Goal: Find specific page/section: Find specific page/section

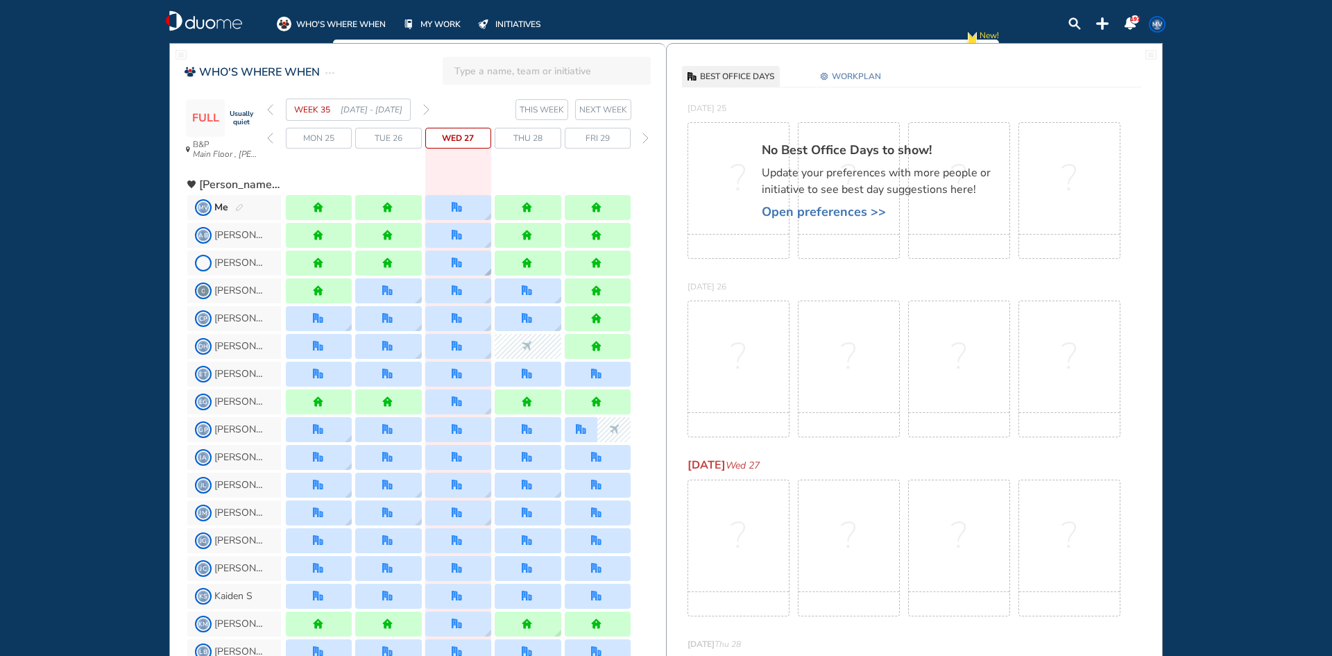
click at [484, 271] on img "location dialog" at bounding box center [487, 272] width 7 height 7
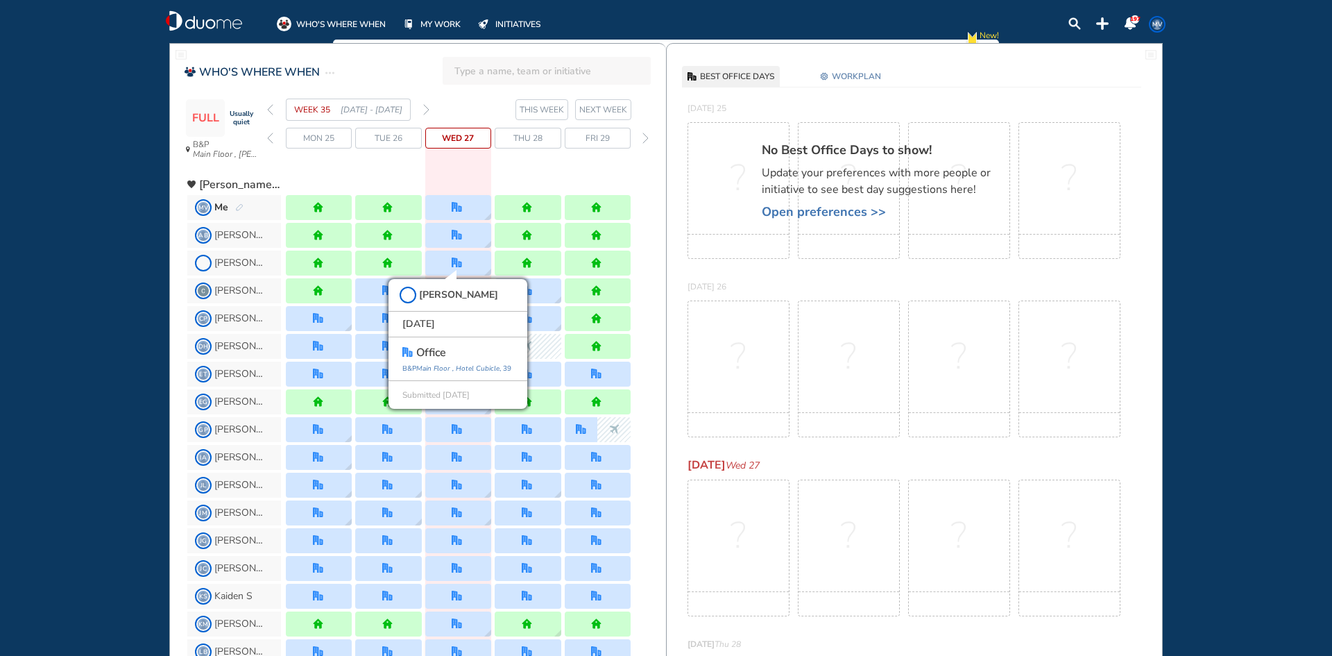
click at [122, 281] on div "WHO'S WHERE WHEN MY WORK INITIATIVES 197 MV New! NOTIFICATIONS All Location Tas…" at bounding box center [666, 328] width 1332 height 656
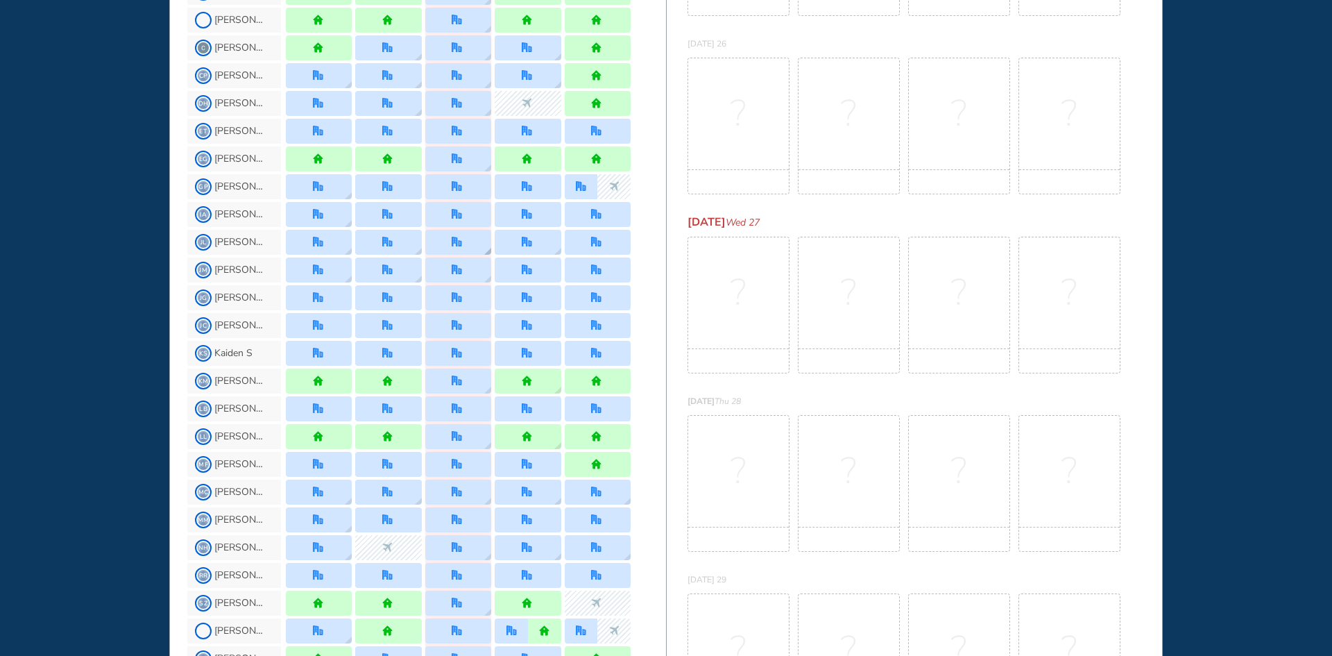
scroll to position [278, 0]
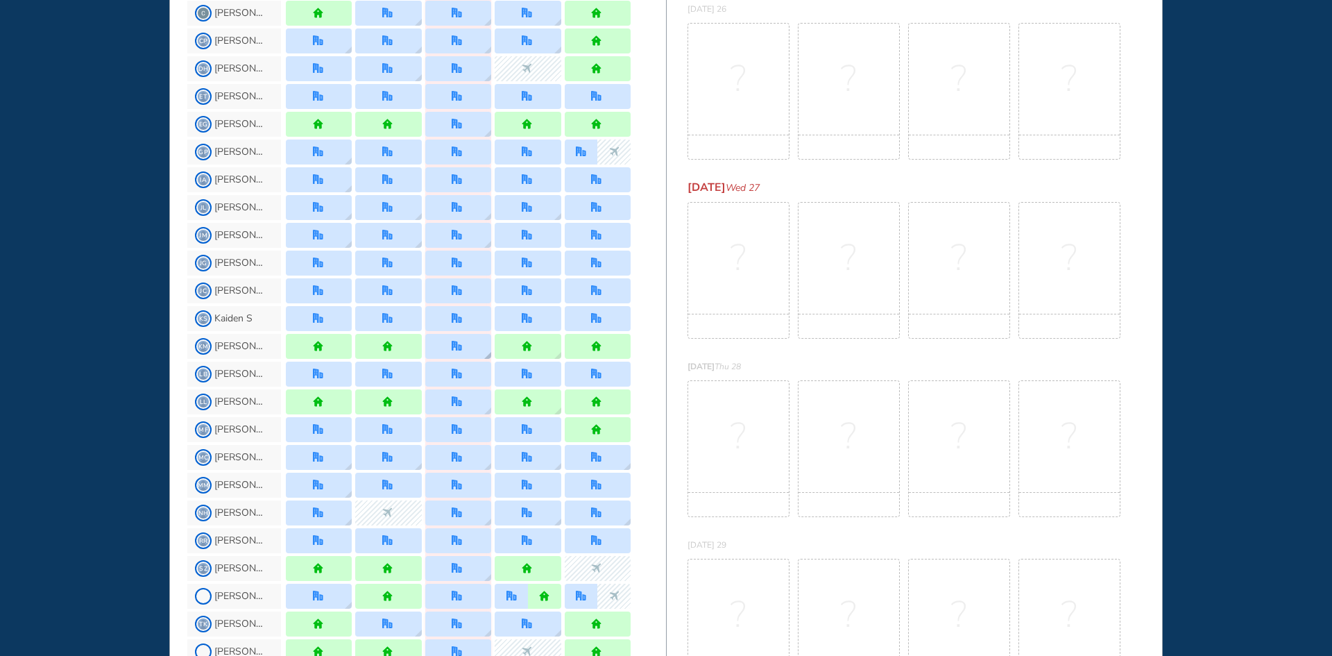
click at [483, 352] on div at bounding box center [458, 346] width 66 height 25
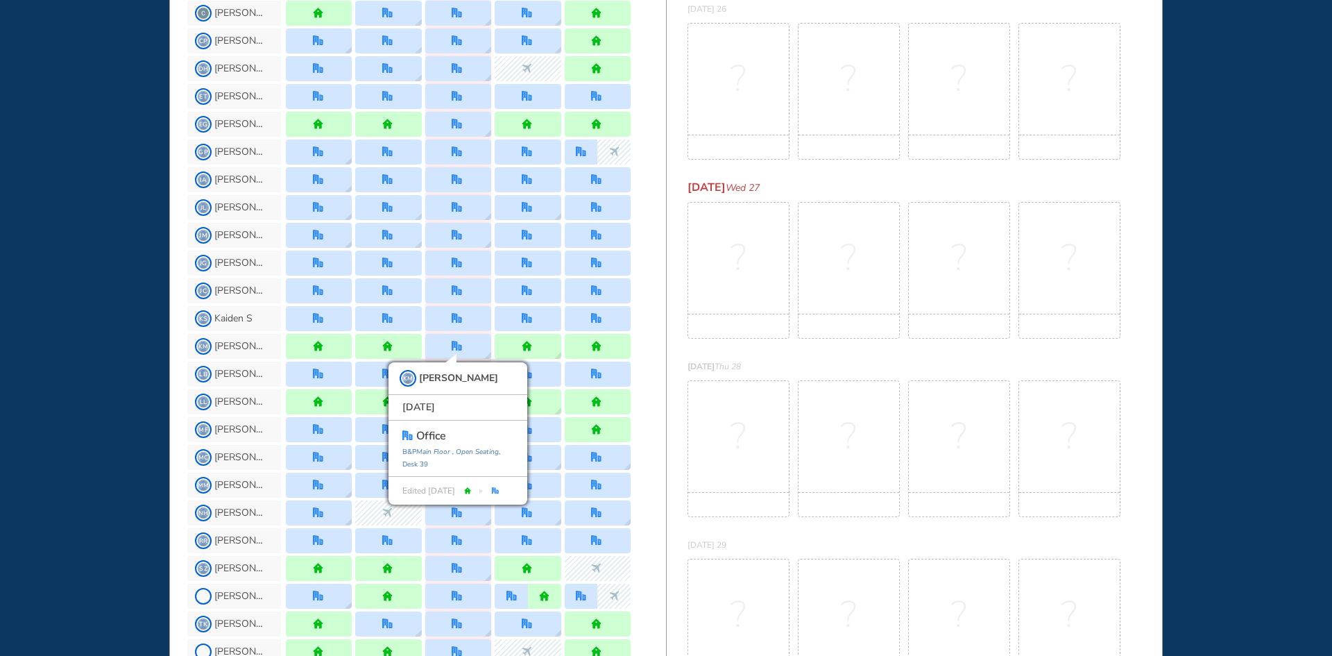
click at [103, 307] on div "WHO'S WHERE WHEN MY WORK INITIATIVES 197 MV New! NOTIFICATIONS All Location Tas…" at bounding box center [666, 328] width 1332 height 656
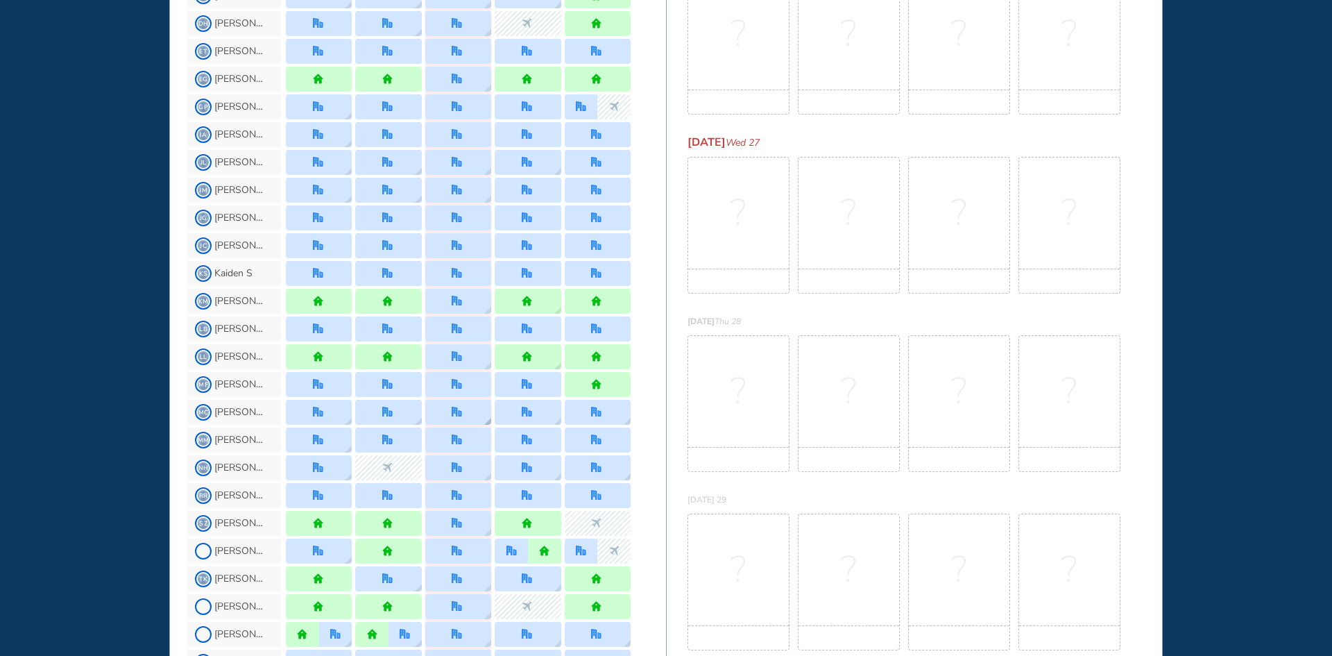
scroll to position [347, 0]
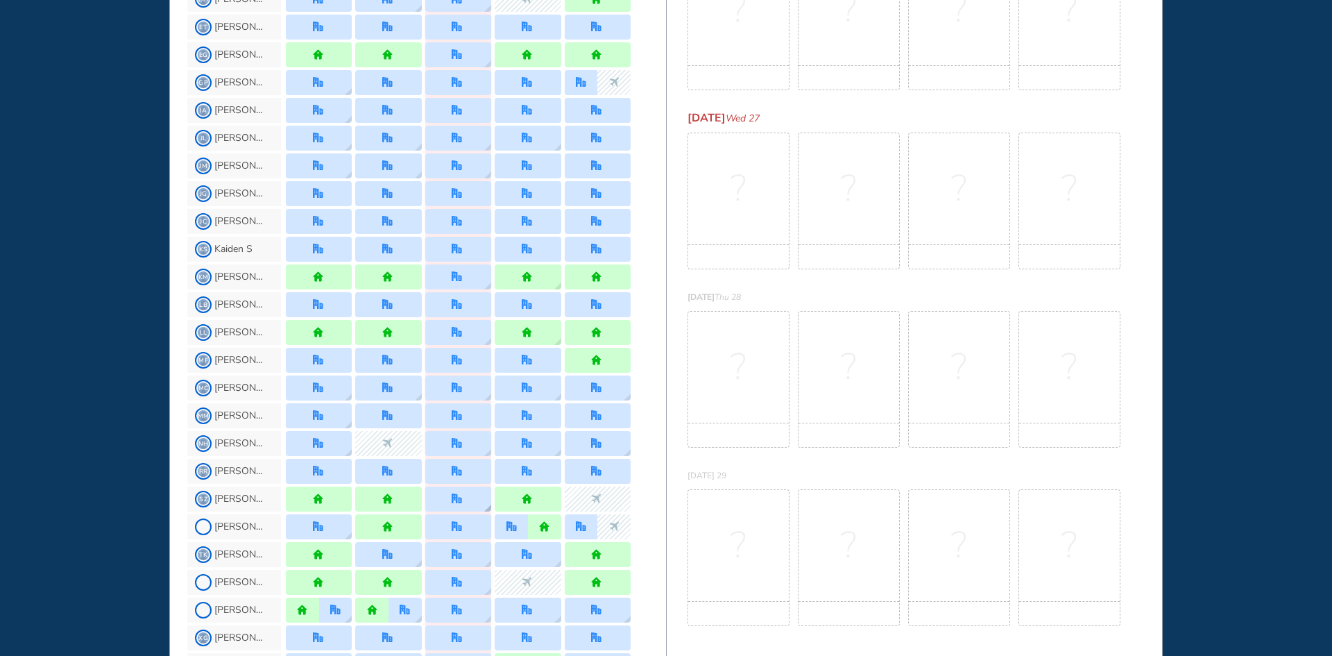
click at [484, 504] on img "location dialog" at bounding box center [487, 507] width 7 height 7
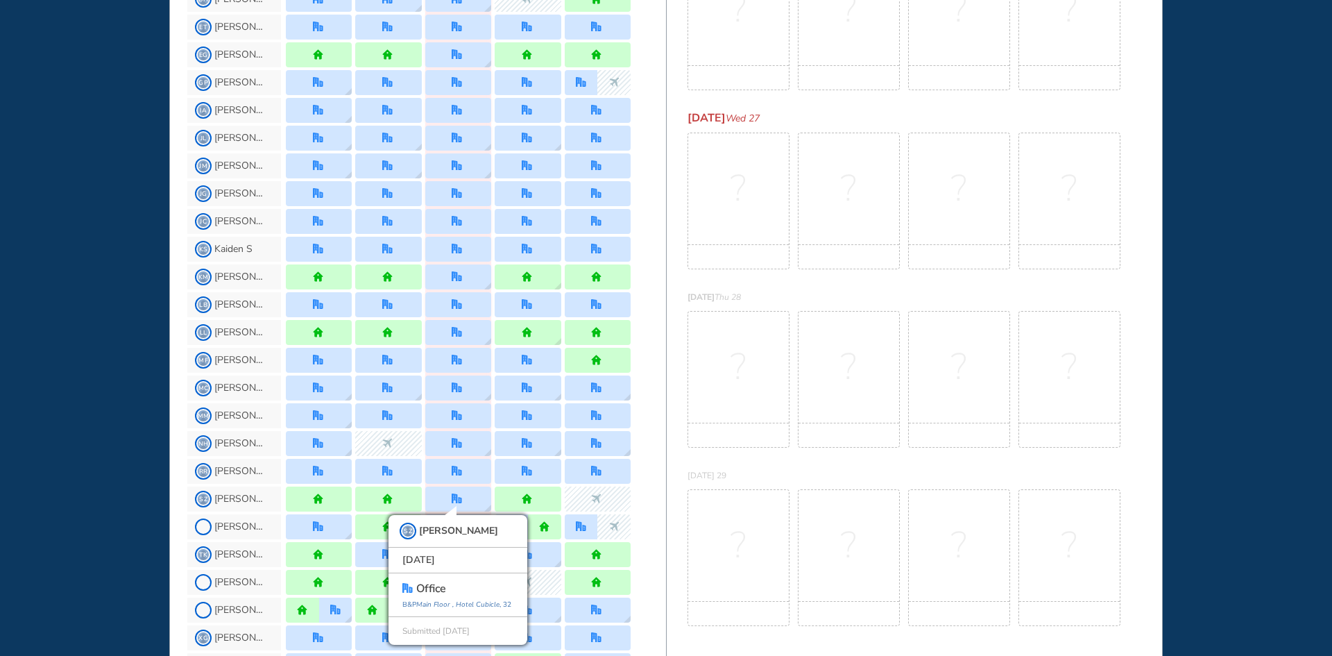
click at [39, 429] on div "WHO'S WHERE WHEN MY WORK INITIATIVES 197 MV New! NOTIFICATIONS All Location Tas…" at bounding box center [666, 328] width 1332 height 656
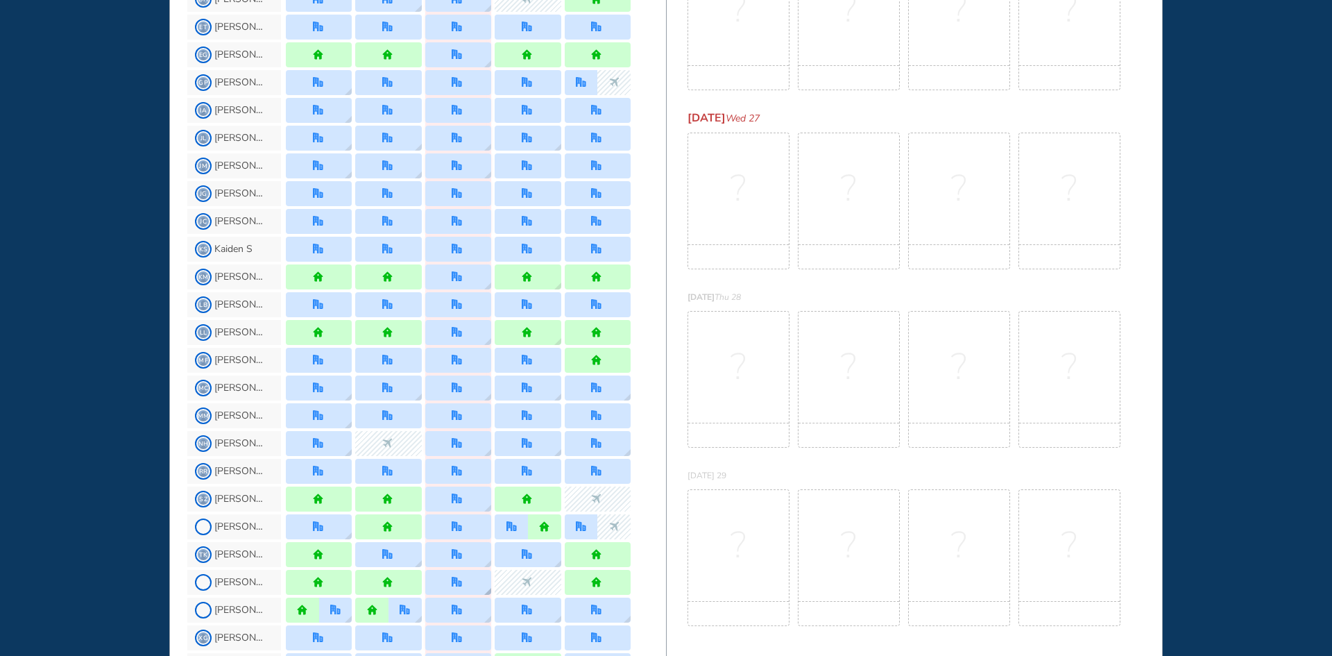
click at [485, 592] on img "location dialog" at bounding box center [487, 591] width 7 height 7
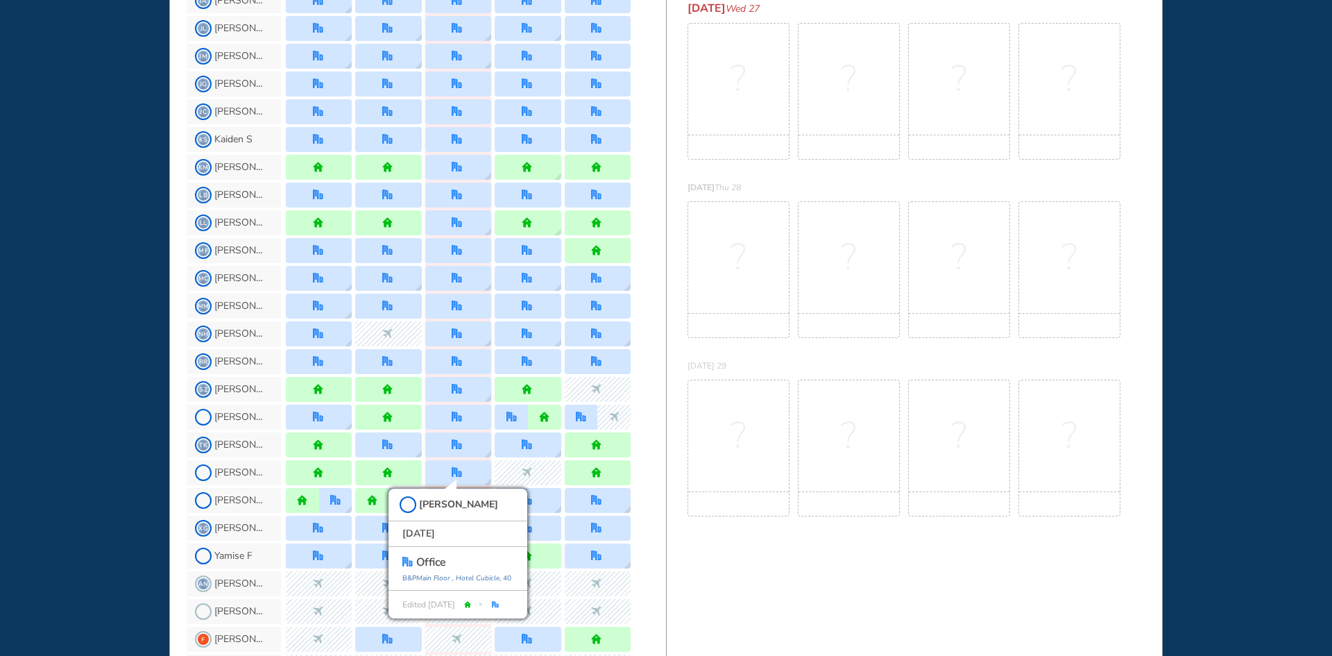
scroll to position [489, 0]
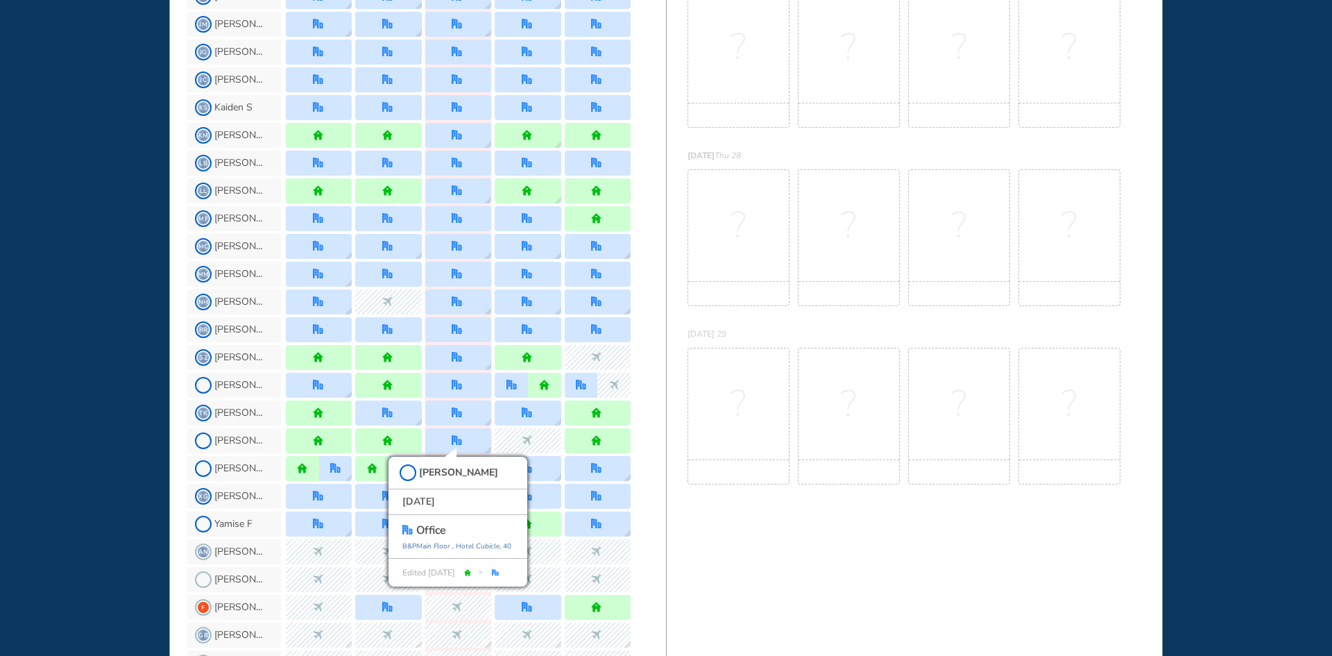
click at [131, 455] on div "WHO'S WHERE WHEN MY WORK INITIATIVES 197 MV New! NOTIFICATIONS All Location Tas…" at bounding box center [666, 328] width 1332 height 656
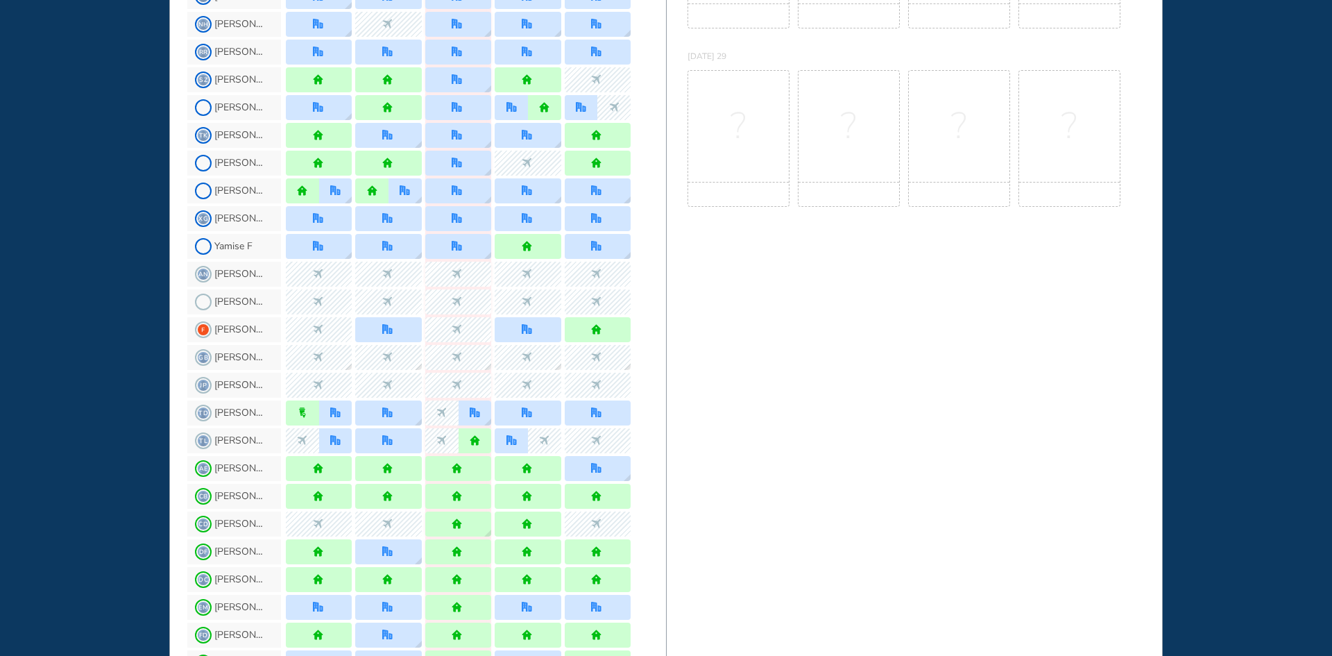
scroll to position [835, 0]
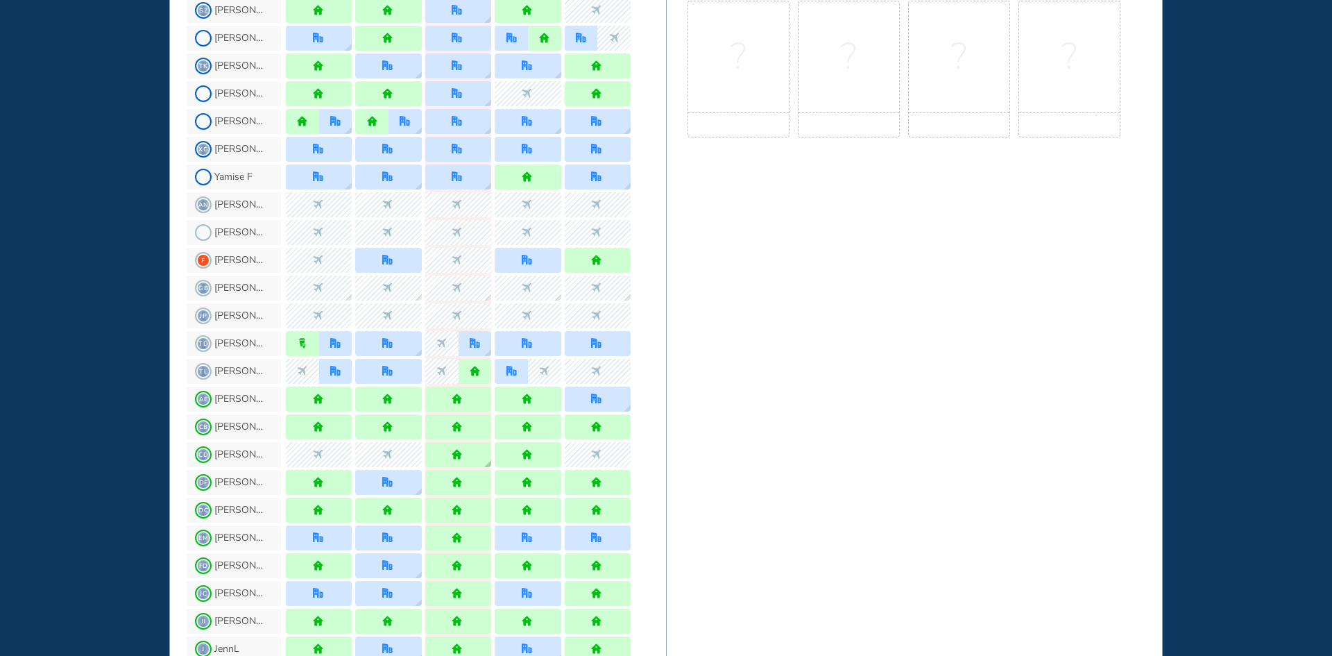
click at [483, 461] on div at bounding box center [458, 454] width 66 height 25
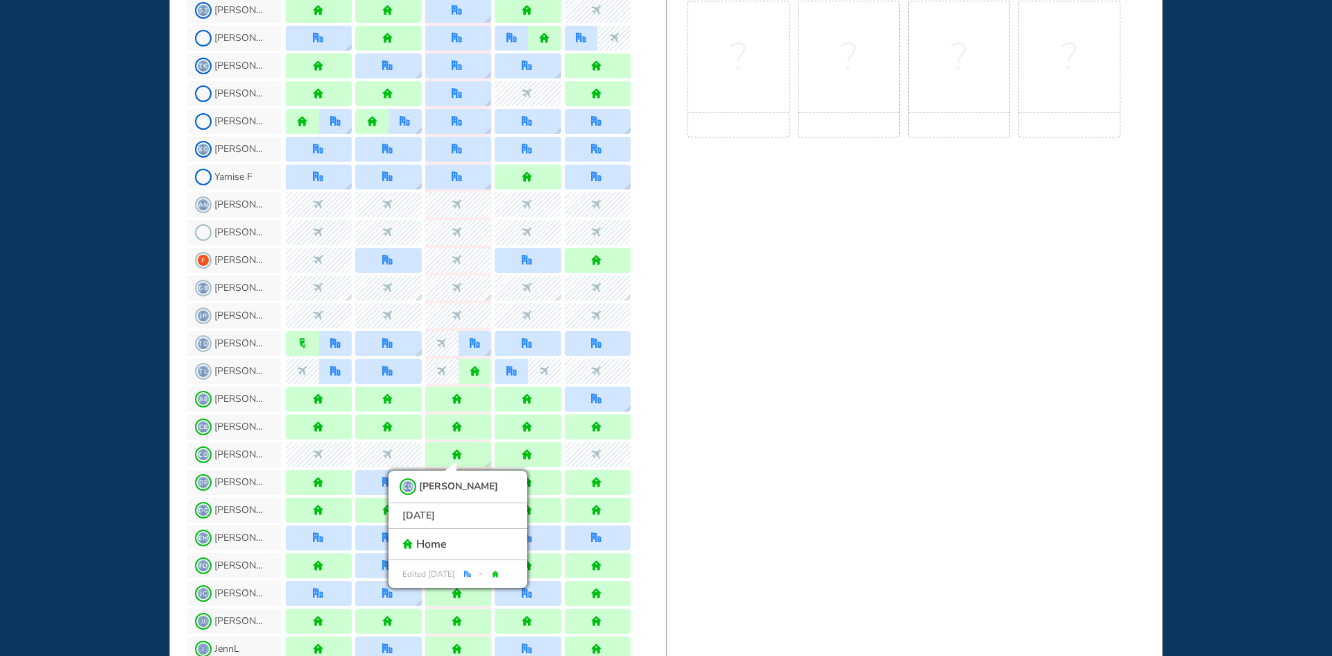
click at [131, 441] on div "WHO'S WHERE WHEN MY WORK INITIATIVES 197 MV New! NOTIFICATIONS All Location Tas…" at bounding box center [666, 328] width 1332 height 656
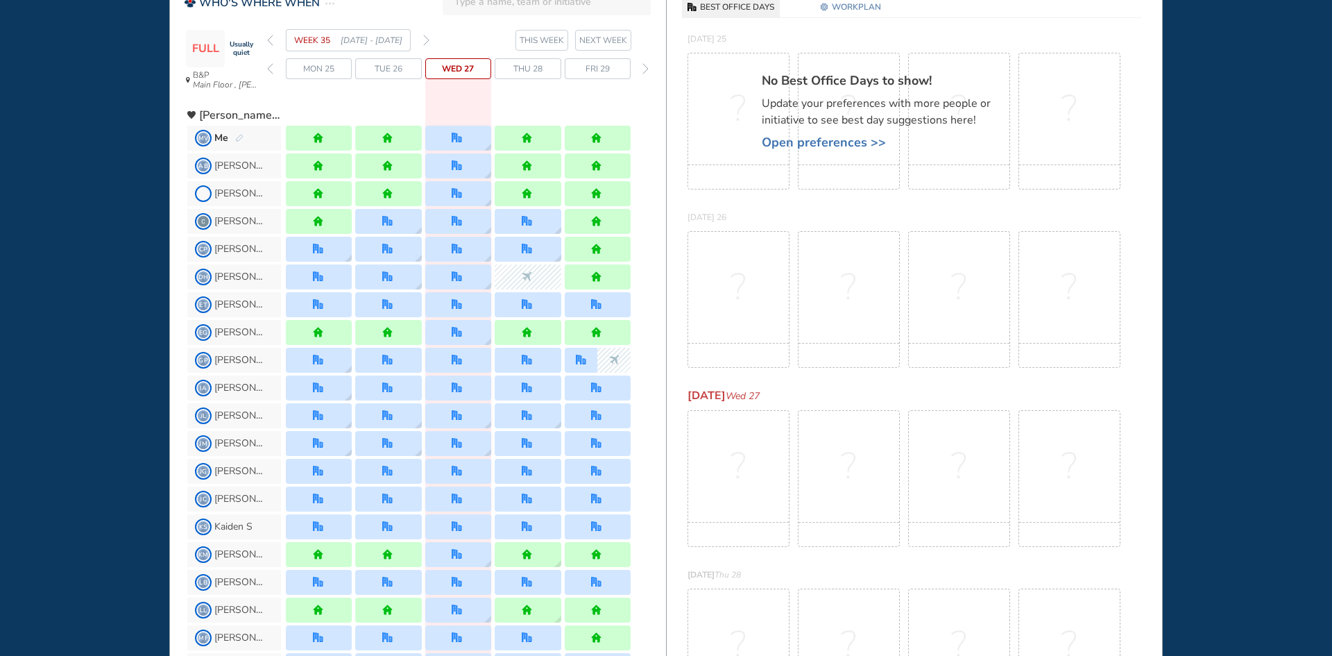
scroll to position [139, 0]
